Goal: Task Accomplishment & Management: Use online tool/utility

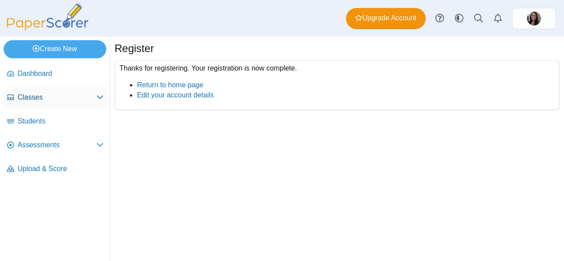
click at [93, 98] on span "Classes" at bounding box center [57, 98] width 79 height 10
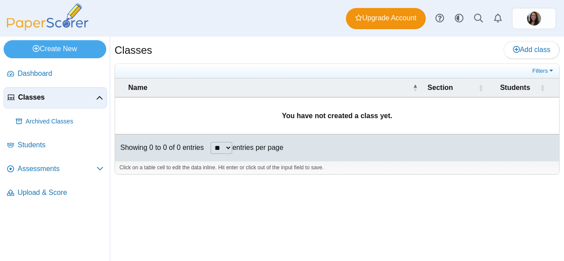
click at [95, 98] on span "Classes" at bounding box center [57, 98] width 78 height 10
click at [94, 164] on span "Assessments" at bounding box center [57, 169] width 79 height 10
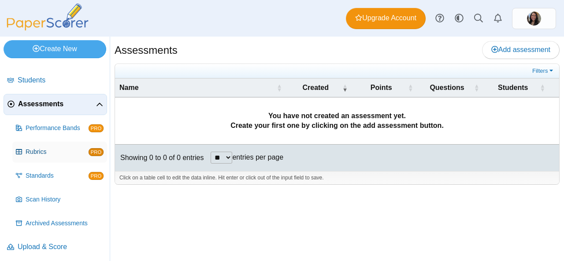
scroll to position [44, 0]
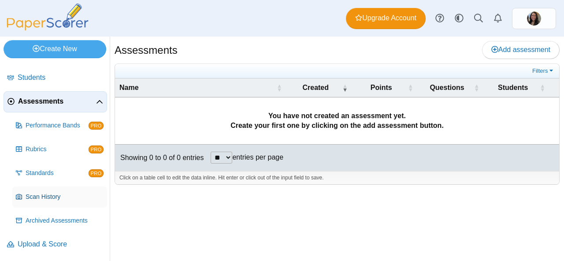
click at [56, 193] on span "Scan History" at bounding box center [65, 197] width 78 height 9
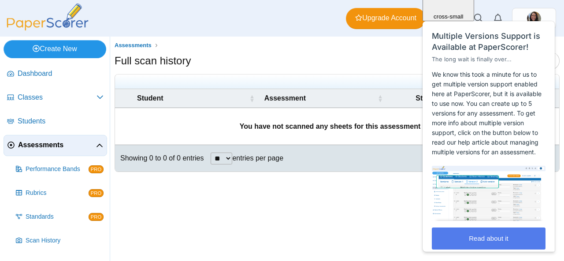
click at [49, 47] on link "Create New" at bounding box center [55, 49] width 103 height 18
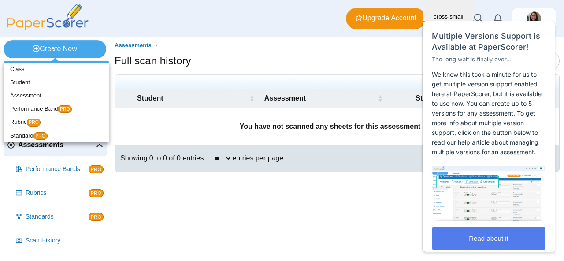
scroll to position [17, 0]
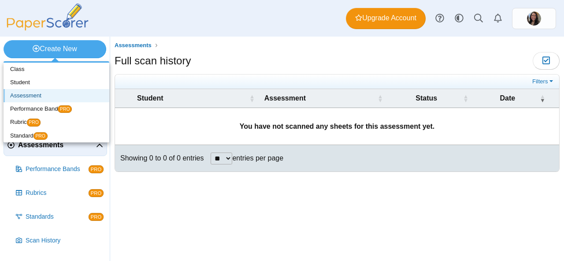
click at [41, 97] on link "Assessment" at bounding box center [57, 95] width 106 height 13
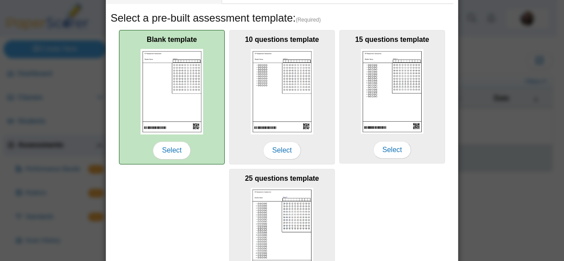
scroll to position [0, 0]
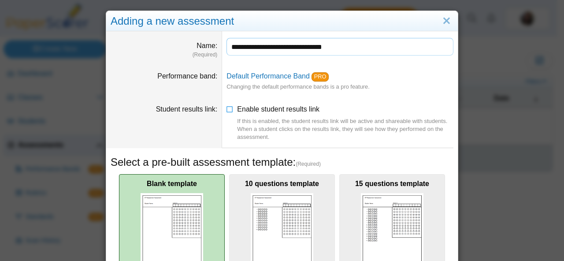
type input "**********"
click at [141, 196] on img at bounding box center [172, 235] width 63 height 85
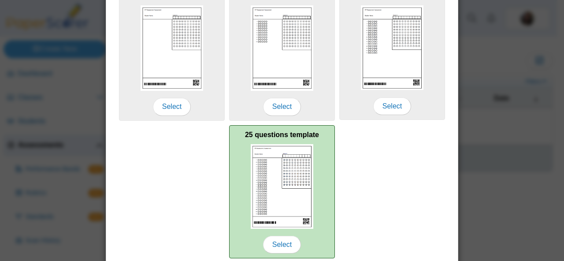
scroll to position [222, 0]
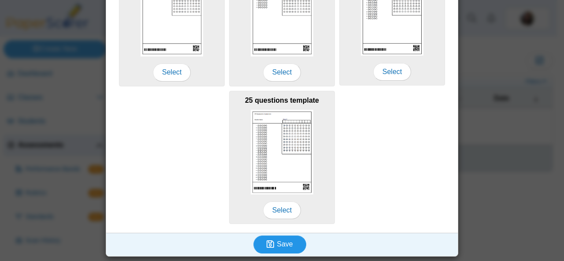
click at [290, 244] on button "Save" at bounding box center [279, 244] width 53 height 18
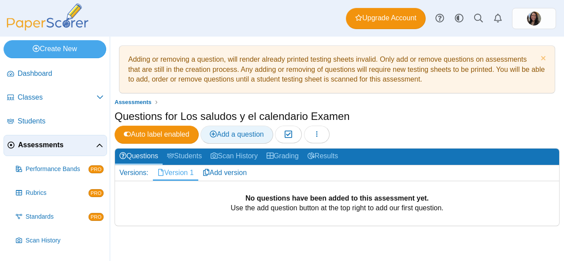
click at [242, 128] on link "Add a question" at bounding box center [237, 135] width 73 height 18
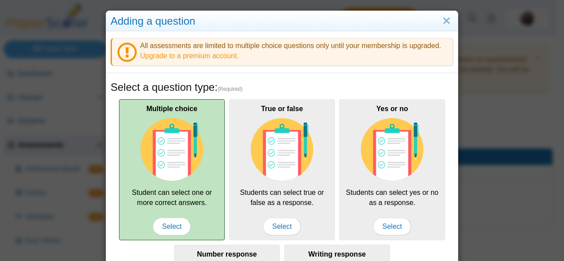
click at [175, 186] on div "Multiple choice Student can select one or more correct answers. Select" at bounding box center [172, 169] width 106 height 141
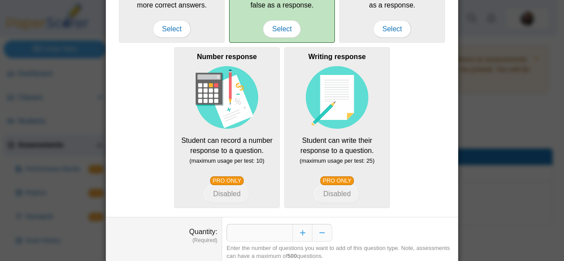
scroll to position [231, 0]
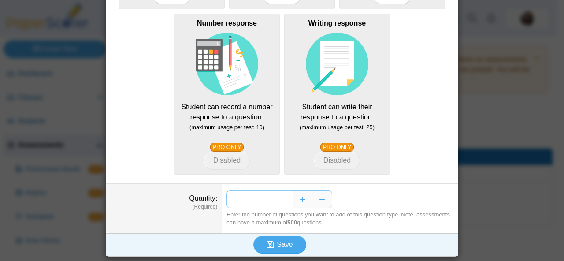
drag, startPoint x: 281, startPoint y: 196, endPoint x: 286, endPoint y: 197, distance: 5.4
click at [286, 197] on input "*" at bounding box center [260, 199] width 66 height 18
type input "**"
click at [287, 245] on span "Save" at bounding box center [285, 244] width 16 height 7
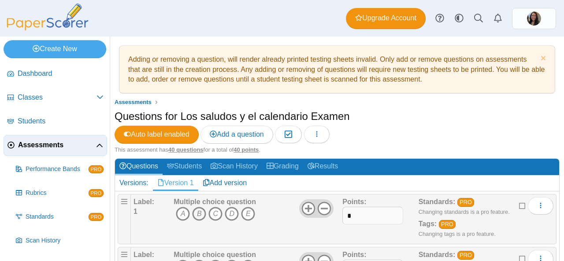
click at [198, 215] on icon "B" at bounding box center [199, 214] width 14 height 14
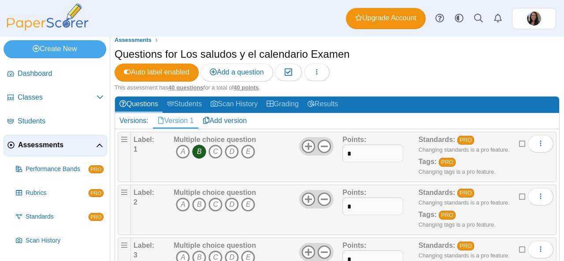
scroll to position [89, 0]
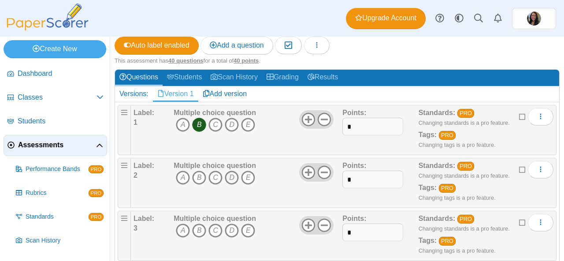
click at [230, 179] on icon "D" at bounding box center [232, 178] width 14 height 14
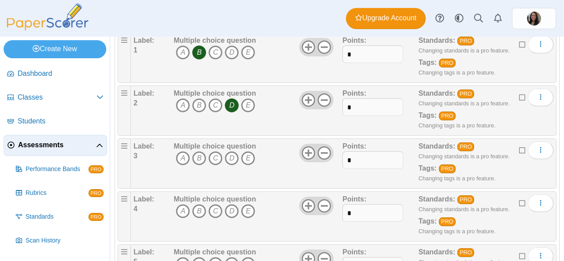
scroll to position [187, 0]
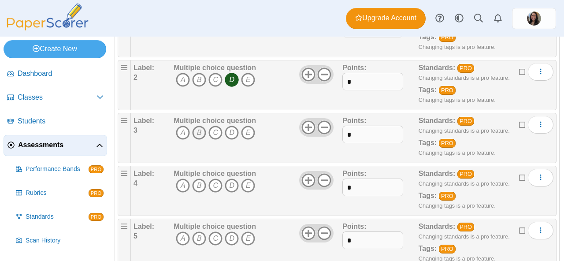
click at [197, 137] on icon "B" at bounding box center [199, 133] width 14 height 14
click at [182, 187] on icon "A" at bounding box center [183, 185] width 14 height 14
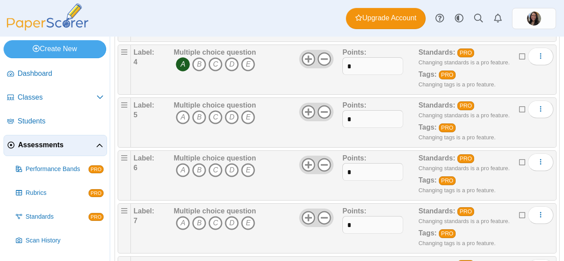
scroll to position [316, 0]
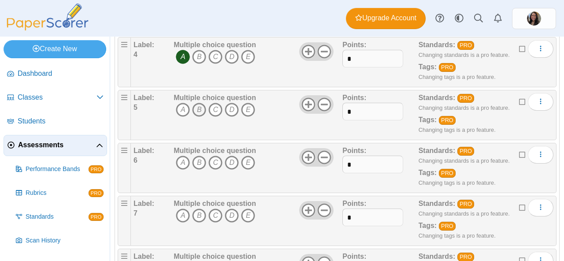
click at [200, 109] on icon "B" at bounding box center [199, 110] width 14 height 14
click at [214, 106] on icon "C" at bounding box center [215, 110] width 14 height 14
click at [196, 166] on icon "B" at bounding box center [199, 163] width 14 height 14
click at [196, 111] on icon "B" at bounding box center [199, 110] width 14 height 14
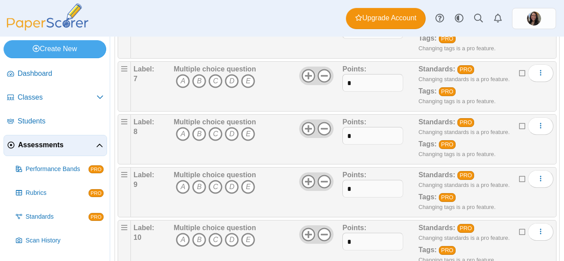
scroll to position [462, 0]
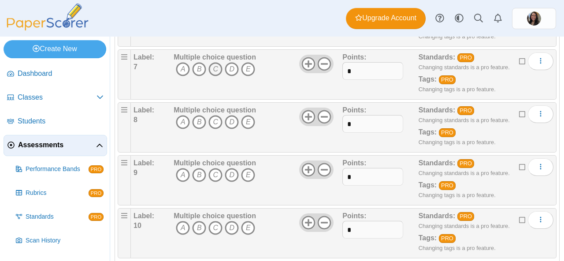
click at [215, 71] on icon "C" at bounding box center [215, 69] width 14 height 14
click at [180, 129] on icon "A" at bounding box center [183, 122] width 14 height 14
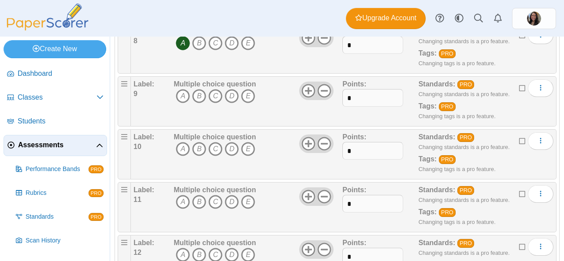
scroll to position [550, 0]
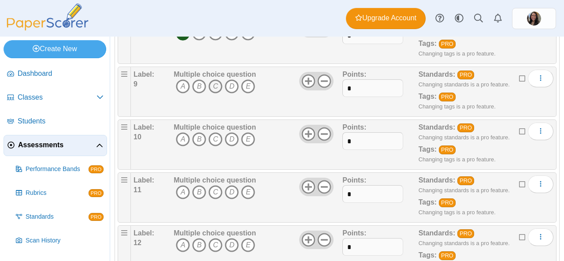
click at [213, 89] on icon "C" at bounding box center [215, 86] width 14 height 14
click at [228, 142] on icon "D" at bounding box center [232, 139] width 14 height 14
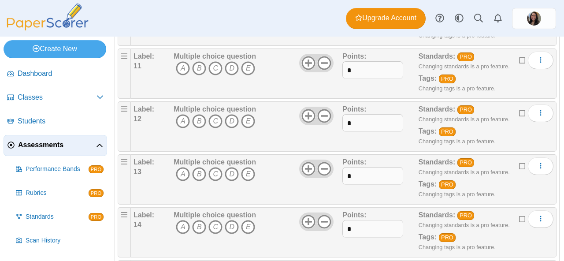
scroll to position [683, 0]
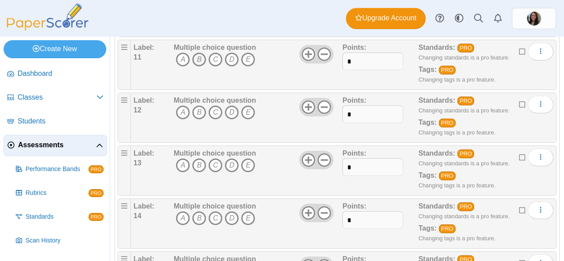
click at [199, 59] on icon "B" at bounding box center [199, 59] width 14 height 14
click at [199, 113] on icon "B" at bounding box center [199, 112] width 14 height 14
click at [199, 165] on icon "B" at bounding box center [199, 165] width 14 height 14
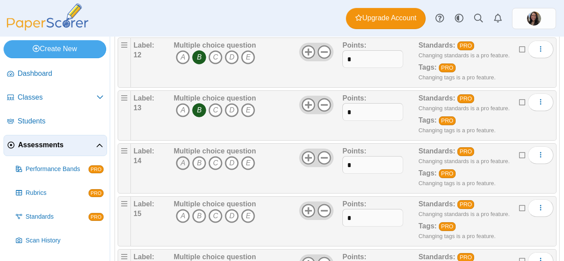
click at [181, 168] on icon "A" at bounding box center [183, 163] width 14 height 14
click at [187, 219] on icon "A" at bounding box center [183, 216] width 14 height 14
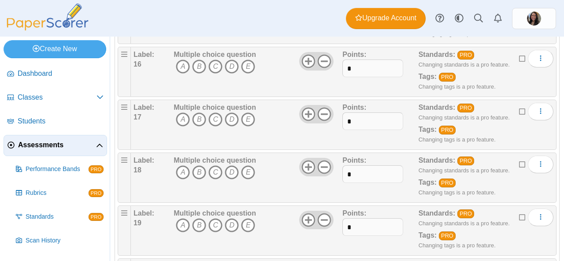
scroll to position [941, 0]
click at [234, 64] on icon "D" at bounding box center [232, 66] width 14 height 14
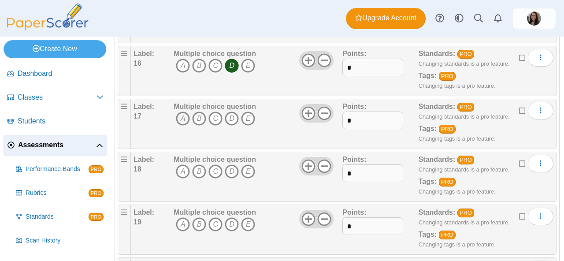
click at [182, 118] on icon "A" at bounding box center [183, 118] width 14 height 14
click at [200, 169] on icon "B" at bounding box center [199, 171] width 14 height 14
click at [213, 225] on icon "C" at bounding box center [215, 224] width 14 height 14
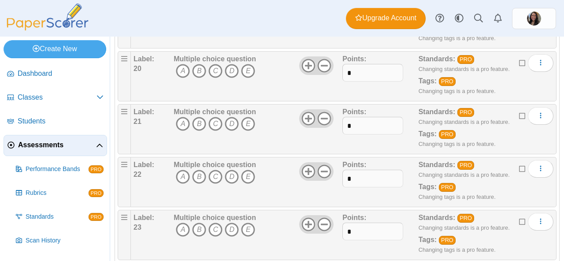
scroll to position [1156, 0]
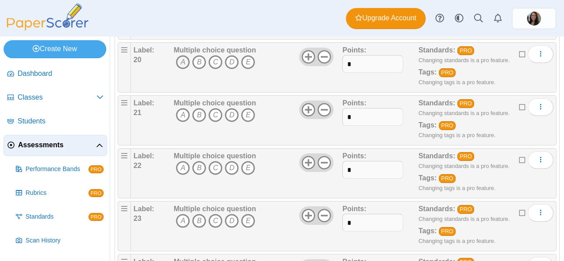
click at [184, 62] on icon "A" at bounding box center [183, 62] width 14 height 14
click at [197, 116] on icon "B" at bounding box center [199, 115] width 14 height 14
click at [186, 166] on icon "A" at bounding box center [183, 168] width 14 height 14
click at [212, 221] on icon "C" at bounding box center [215, 221] width 14 height 14
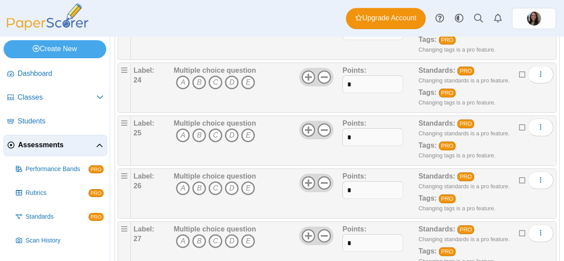
scroll to position [1353, 0]
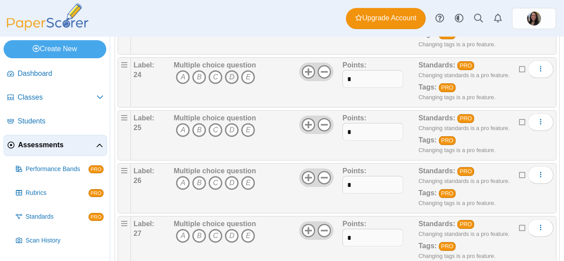
click at [230, 76] on icon "D" at bounding box center [232, 77] width 14 height 14
click at [201, 131] on icon "B" at bounding box center [199, 130] width 14 height 14
click at [195, 185] on icon "B" at bounding box center [199, 183] width 14 height 14
click at [200, 234] on icon "B" at bounding box center [199, 236] width 14 height 14
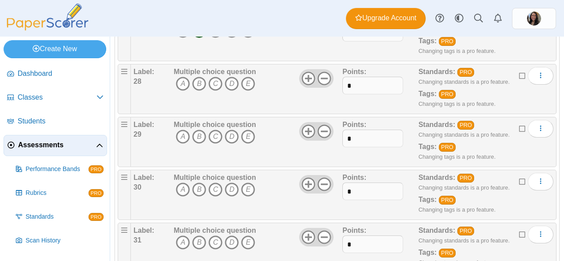
scroll to position [1572, 0]
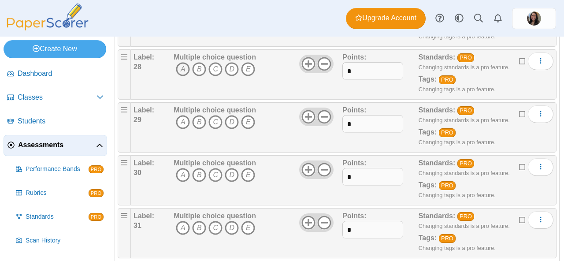
click at [180, 71] on icon "A" at bounding box center [183, 69] width 14 height 14
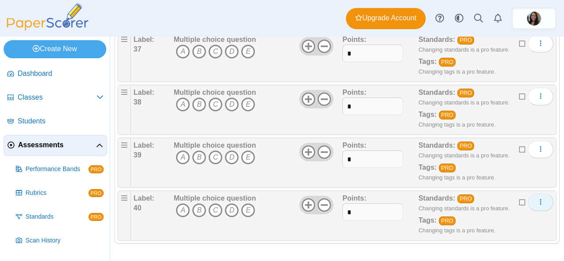
click at [540, 201] on use "More options" at bounding box center [540, 202] width 1 height 6
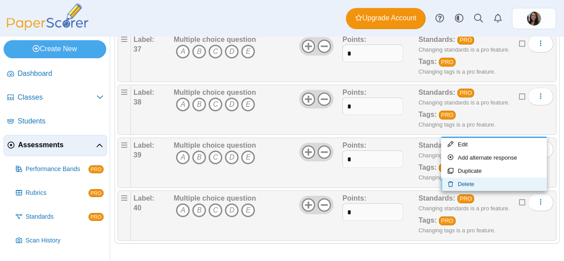
click at [516, 186] on link "Delete" at bounding box center [494, 184] width 106 height 13
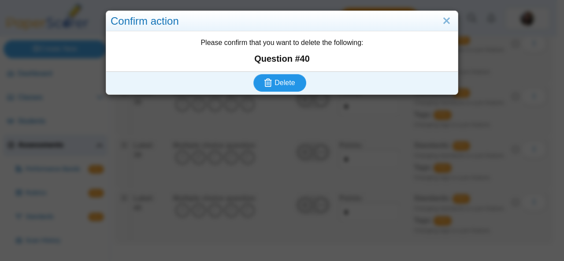
click at [282, 84] on span "Delete" at bounding box center [285, 82] width 20 height 7
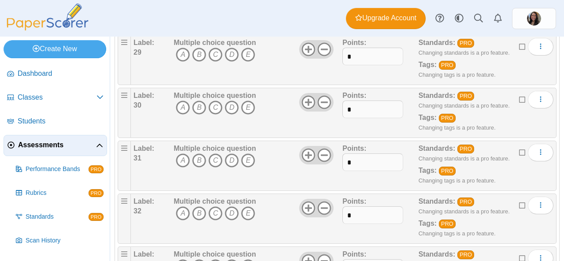
scroll to position [1635, 0]
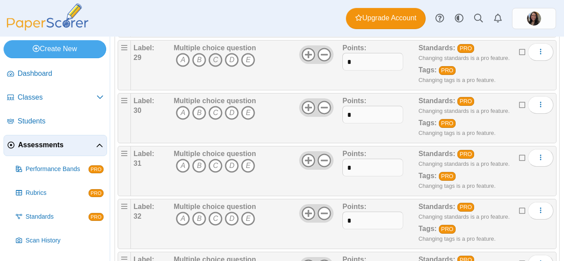
click at [215, 61] on icon "C" at bounding box center [215, 60] width 14 height 14
click at [183, 113] on icon "A" at bounding box center [183, 113] width 14 height 14
click at [237, 167] on icon "D" at bounding box center [232, 166] width 14 height 14
click at [245, 218] on icon "E" at bounding box center [248, 219] width 14 height 14
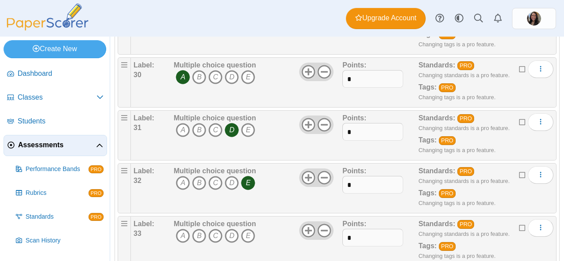
scroll to position [1674, 0]
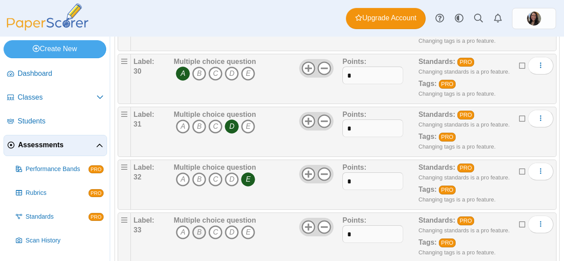
click at [199, 234] on icon "B" at bounding box center [199, 232] width 14 height 14
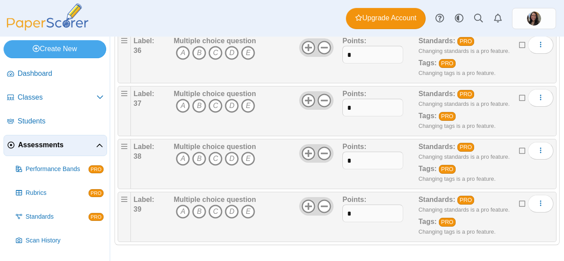
scroll to position [2013, 0]
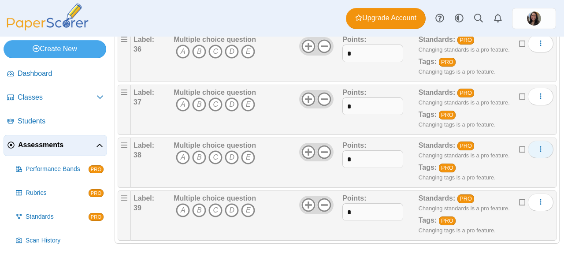
click at [537, 149] on icon "More options" at bounding box center [540, 148] width 7 height 7
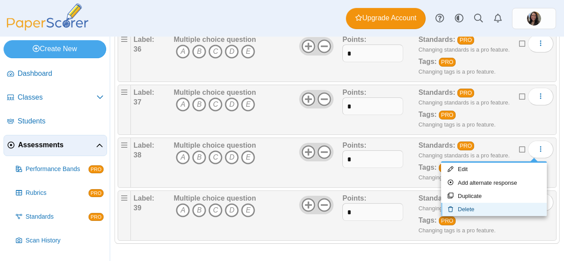
click at [504, 207] on link "Delete" at bounding box center [494, 209] width 106 height 13
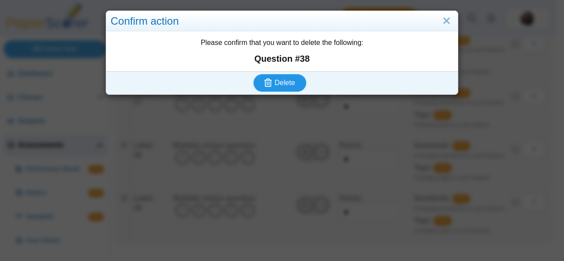
click at [277, 84] on span "Delete" at bounding box center [285, 82] width 20 height 7
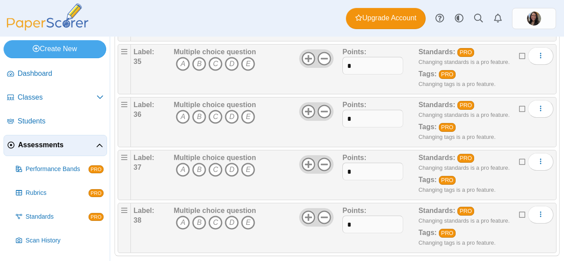
scroll to position [1960, 0]
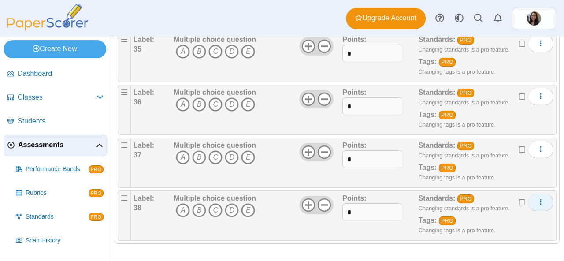
click at [529, 203] on button "More options" at bounding box center [541, 202] width 26 height 18
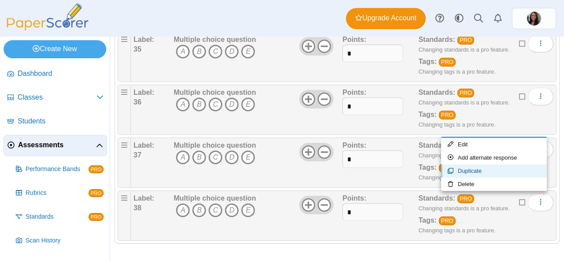
click at [479, 172] on link "Duplicate" at bounding box center [494, 170] width 106 height 13
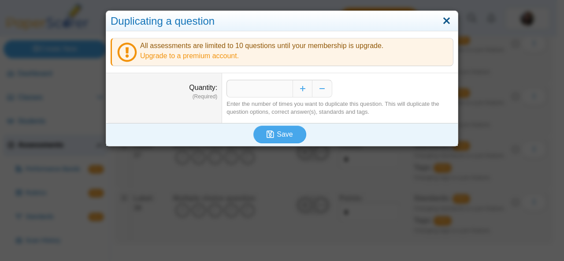
click at [443, 18] on link "Close" at bounding box center [447, 21] width 14 height 15
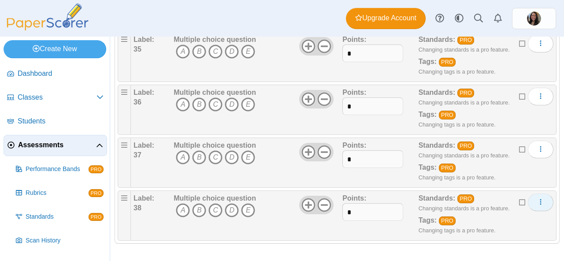
click at [530, 211] on button "More options" at bounding box center [541, 202] width 26 height 18
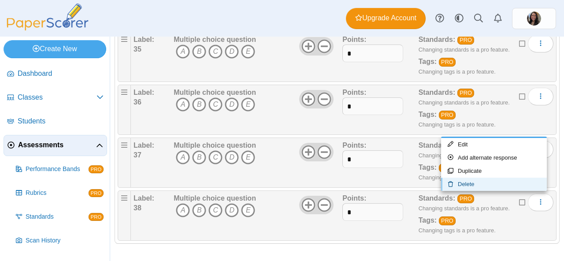
click at [500, 182] on link "Delete" at bounding box center [494, 184] width 106 height 13
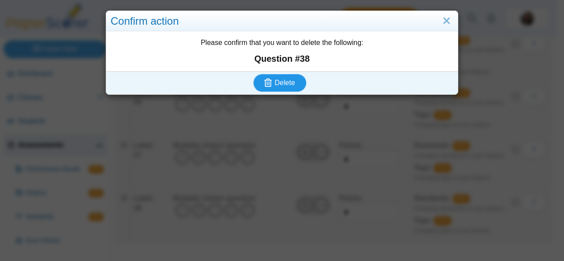
click at [275, 83] on span "Delete" at bounding box center [285, 82] width 20 height 7
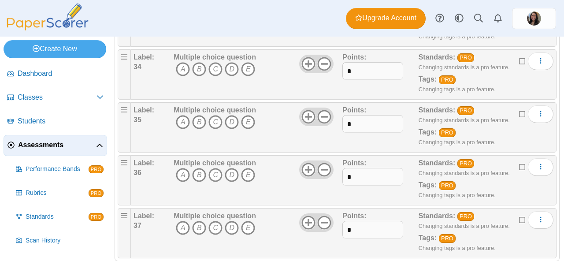
scroll to position [1907, 0]
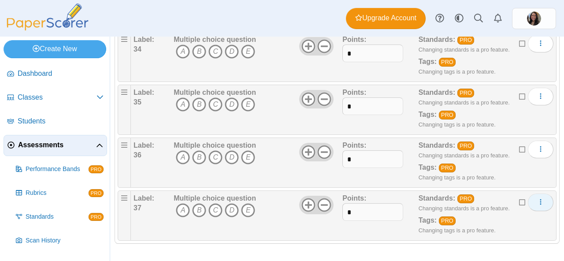
click at [537, 203] on icon "More options" at bounding box center [540, 201] width 7 height 7
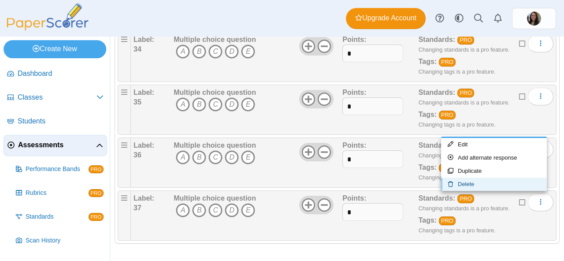
click at [494, 181] on link "Delete" at bounding box center [494, 184] width 106 height 13
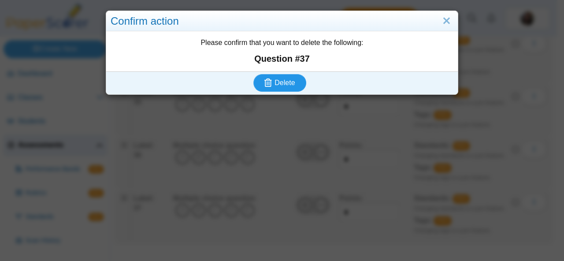
click at [290, 80] on span "Delete" at bounding box center [285, 82] width 20 height 7
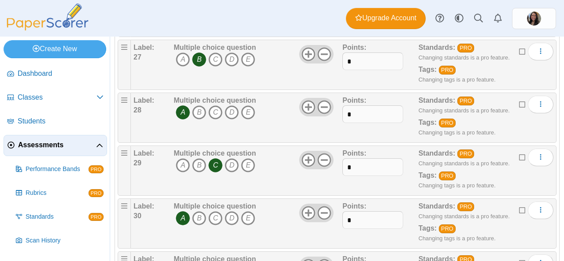
scroll to position [1854, 0]
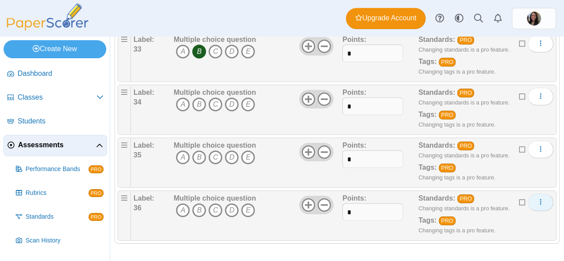
click at [530, 203] on button "More options" at bounding box center [541, 202] width 26 height 18
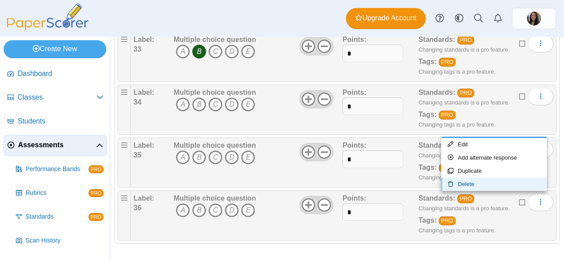
click at [477, 182] on link "Delete" at bounding box center [494, 184] width 106 height 13
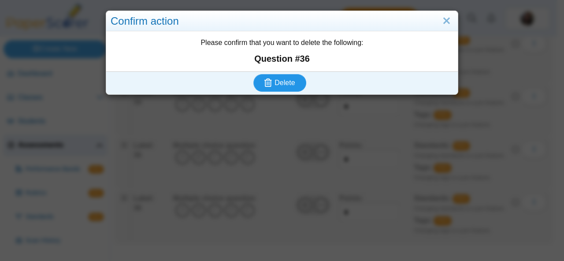
click at [265, 84] on icon "submit" at bounding box center [267, 82] width 7 height 8
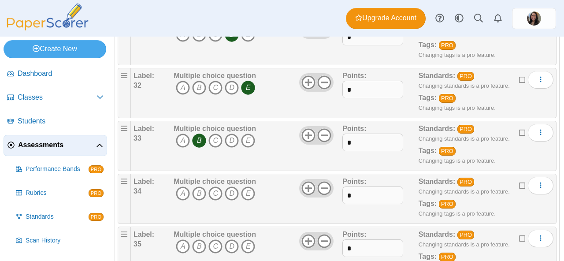
scroll to position [1802, 0]
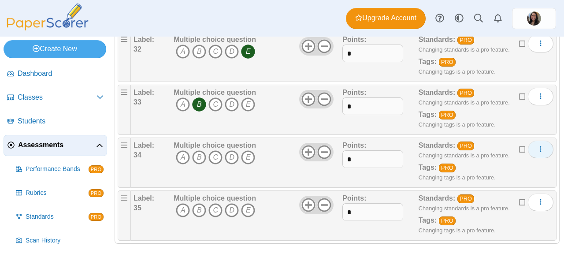
click at [537, 147] on icon "More options" at bounding box center [540, 148] width 7 height 7
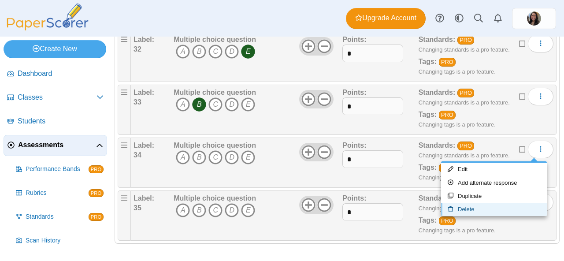
click at [486, 213] on link "Delete" at bounding box center [494, 209] width 106 height 13
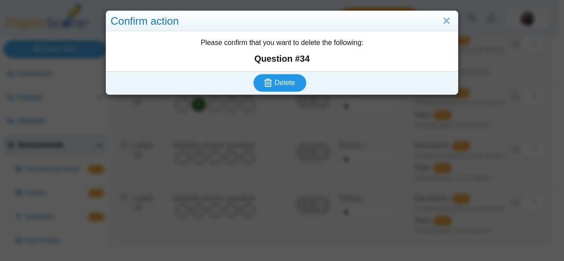
click at [278, 85] on span "Delete" at bounding box center [285, 82] width 20 height 7
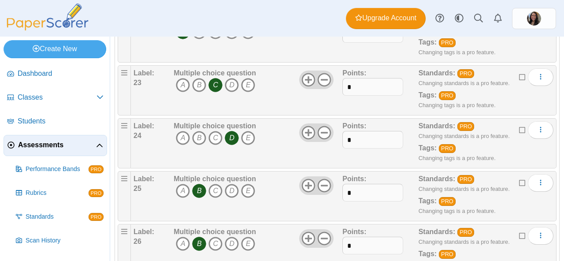
scroll to position [1749, 0]
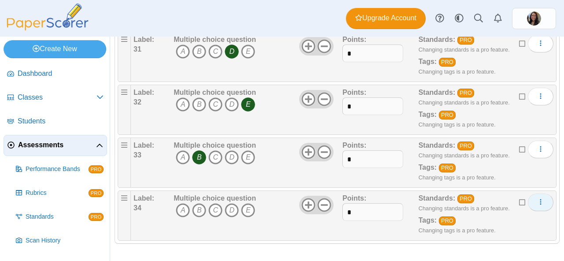
click at [528, 206] on button "More options" at bounding box center [541, 202] width 26 height 18
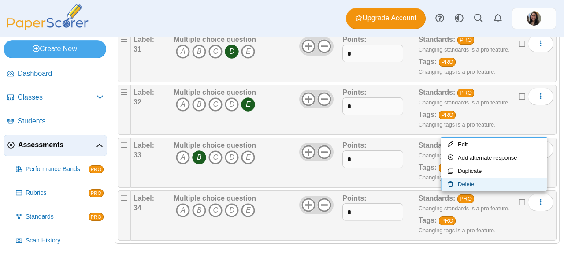
click at [483, 186] on link "Delete" at bounding box center [494, 184] width 106 height 13
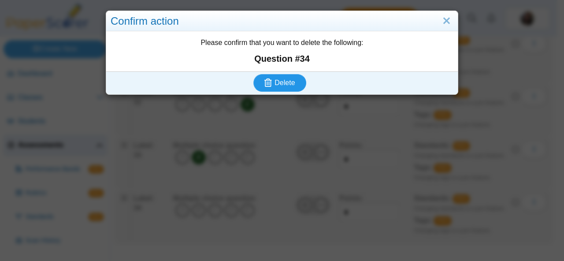
click at [276, 84] on span "Delete" at bounding box center [285, 82] width 20 height 7
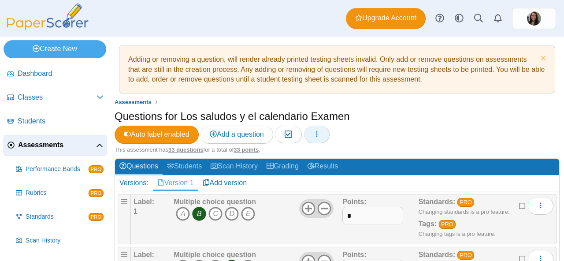
click at [320, 135] on icon "button" at bounding box center [316, 133] width 7 height 7
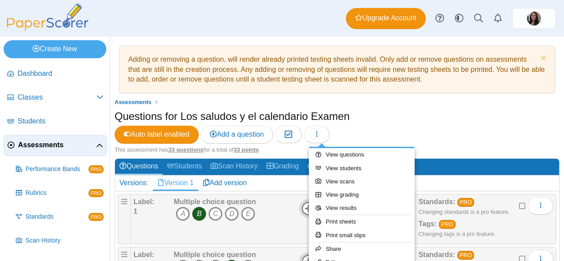
click at [382, 129] on div "Questions for Los saludos y el calendario Examen Auto label enabled Add a quest…" at bounding box center [337, 127] width 445 height 37
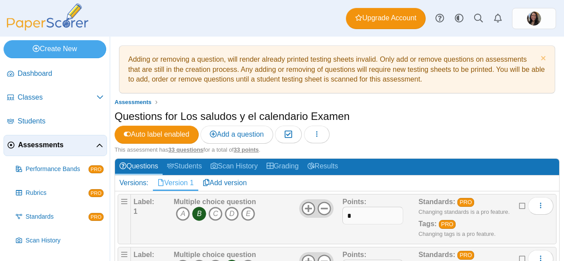
click at [406, 132] on div "Questions for Los saludos y el calendario Examen Auto label enabled Add a quest…" at bounding box center [337, 127] width 445 height 37
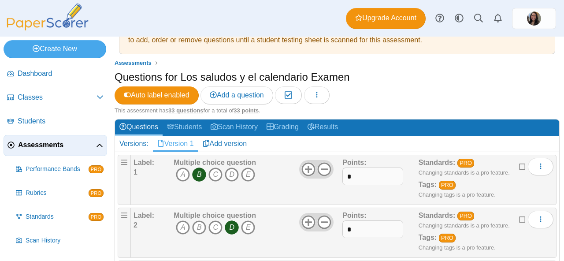
scroll to position [54, 0]
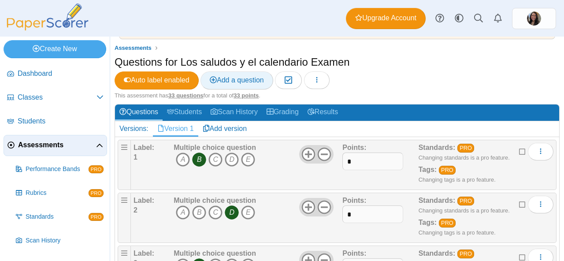
click at [247, 85] on link "Add a question" at bounding box center [237, 80] width 73 height 18
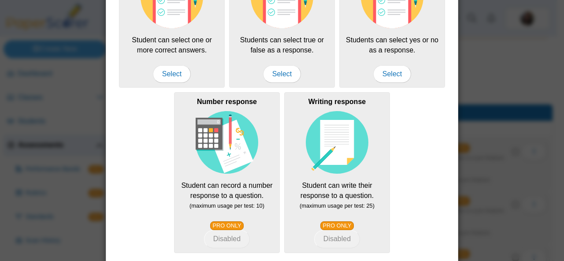
scroll to position [231, 0]
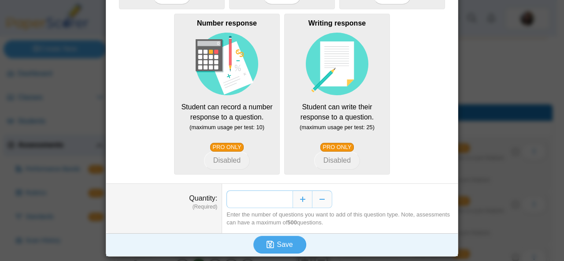
drag, startPoint x: 283, startPoint y: 200, endPoint x: 279, endPoint y: 199, distance: 4.4
click at [279, 199] on input "*" at bounding box center [260, 199] width 66 height 18
type input "*"
click at [287, 249] on button "Save" at bounding box center [279, 245] width 53 height 18
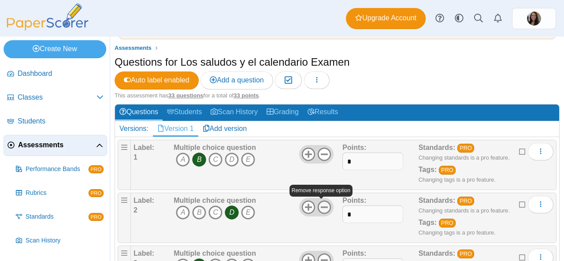
scroll to position [772, 0]
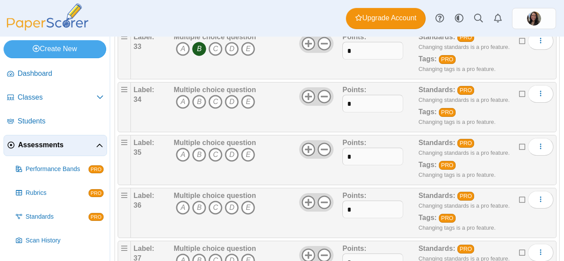
scroll to position [1960, 0]
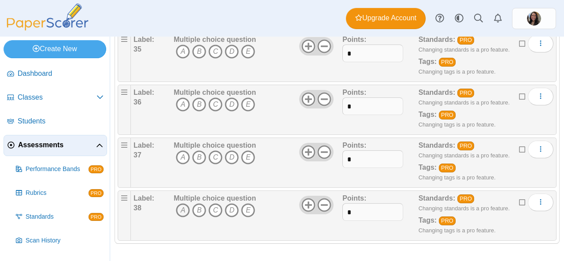
click at [186, 206] on icon "A" at bounding box center [183, 210] width 14 height 14
click at [185, 159] on icon "A" at bounding box center [183, 157] width 14 height 14
click at [180, 109] on icon "A" at bounding box center [183, 104] width 14 height 14
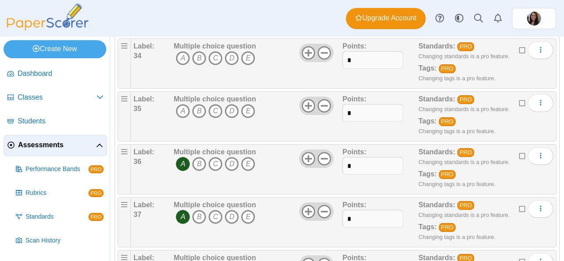
scroll to position [1897, 0]
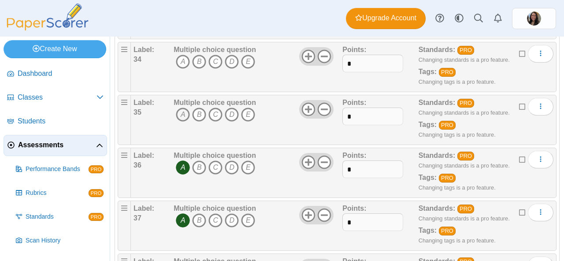
click at [182, 111] on icon "A" at bounding box center [183, 115] width 14 height 14
click at [180, 65] on icon "A" at bounding box center [183, 62] width 14 height 14
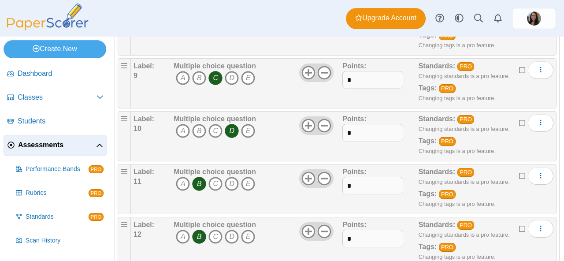
scroll to position [0, 0]
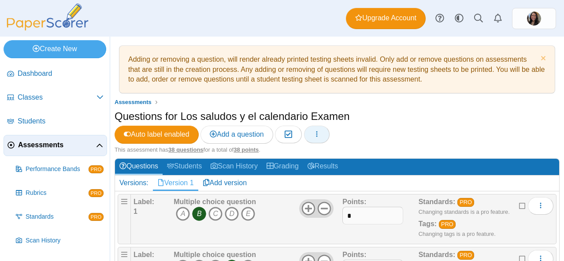
click at [323, 130] on button "button" at bounding box center [317, 135] width 26 height 18
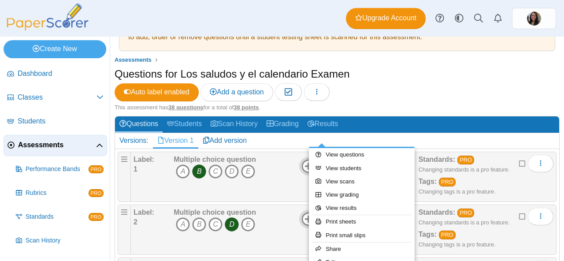
scroll to position [44, 0]
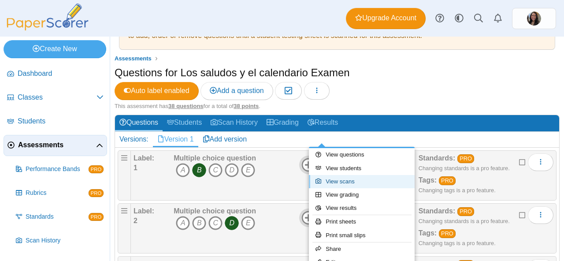
click at [362, 181] on link "View scans" at bounding box center [362, 181] width 106 height 13
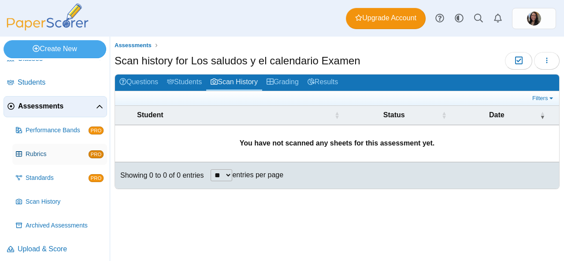
scroll to position [44, 0]
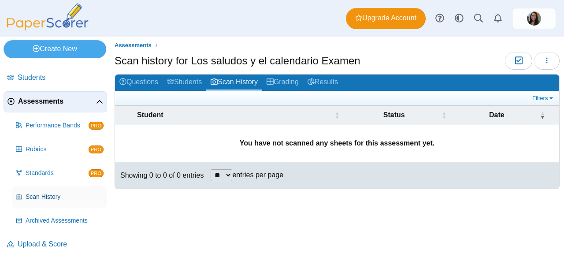
click at [47, 197] on span "Scan History" at bounding box center [65, 197] width 78 height 9
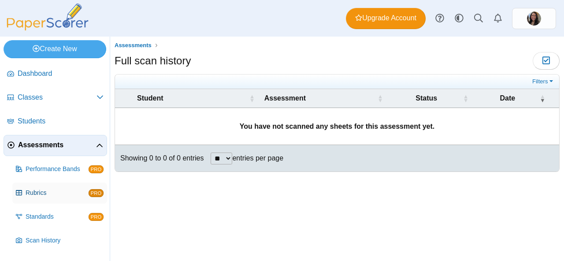
scroll to position [44, 0]
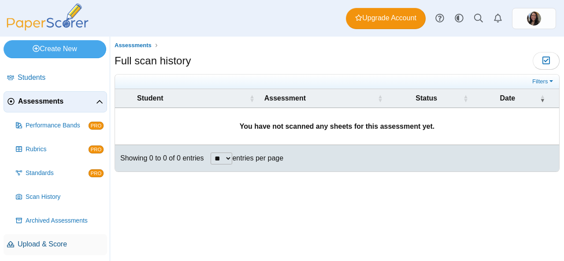
click at [56, 247] on span "Upload & Score" at bounding box center [61, 244] width 86 height 10
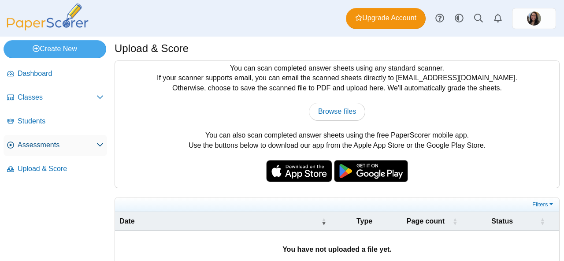
click at [98, 142] on icon at bounding box center [100, 144] width 7 height 7
click at [99, 140] on span at bounding box center [100, 145] width 7 height 10
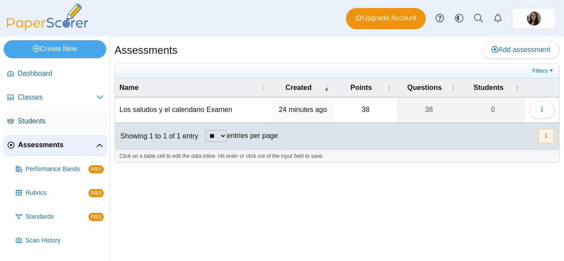
click at [77, 121] on span "Students" at bounding box center [61, 121] width 86 height 10
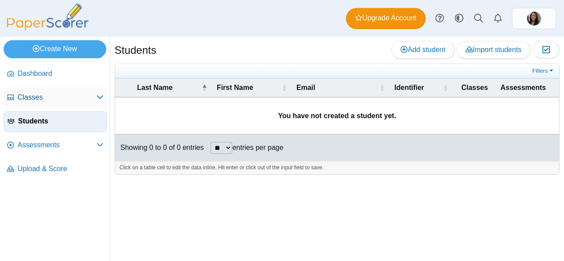
click at [98, 101] on span at bounding box center [100, 98] width 7 height 10
